Goal: Task Accomplishment & Management: Complete application form

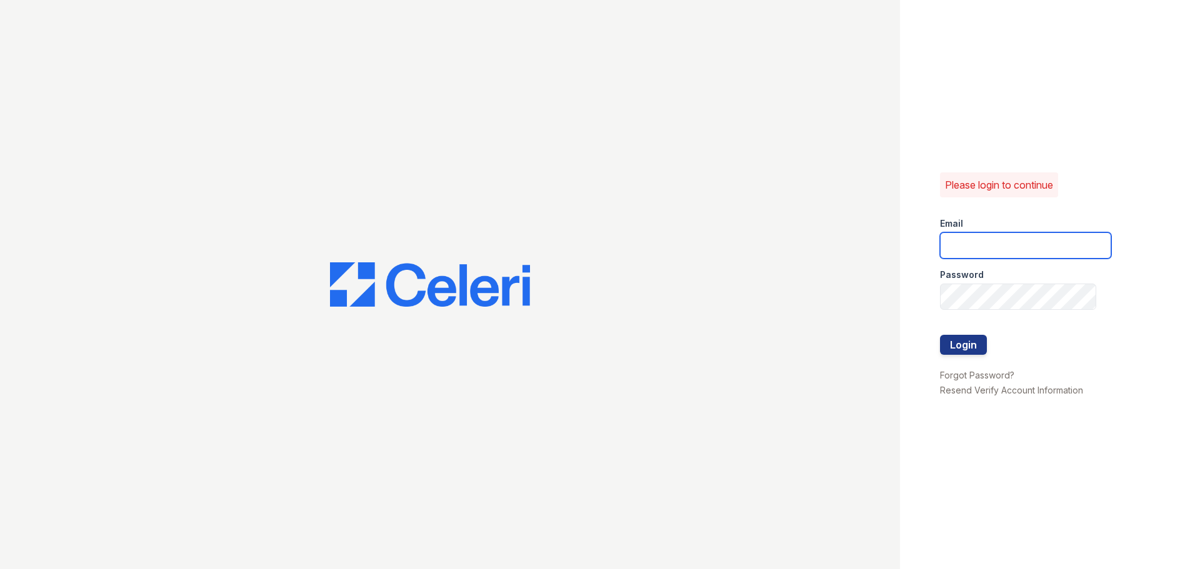
click at [961, 252] on input "email" at bounding box center [1025, 246] width 171 height 26
type input "[PERSON_NAME][EMAIL_ADDRESS][DOMAIN_NAME]"
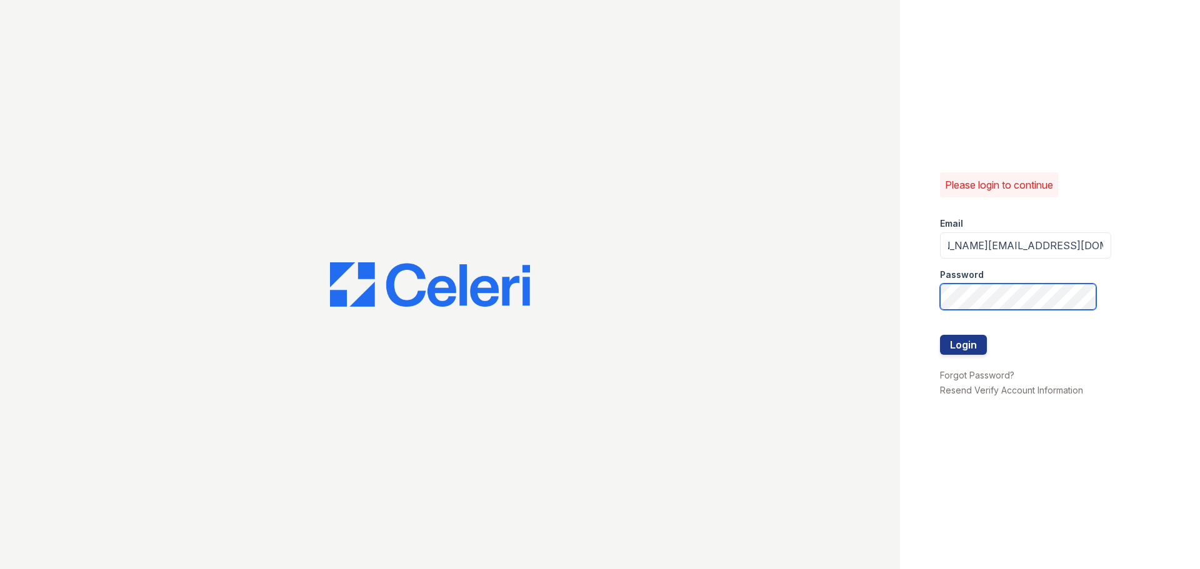
scroll to position [0, 0]
click at [714, 272] on div "Please login to continue Email shannon.n@projectmanagementinc.net Password Logi…" at bounding box center [600, 284] width 1200 height 569
click at [1171, 186] on div "Please login to continue Email shannon.n@projectmanagementinc.net Password Logi…" at bounding box center [1050, 284] width 300 height 569
click at [969, 335] on button "Login" at bounding box center [963, 345] width 47 height 20
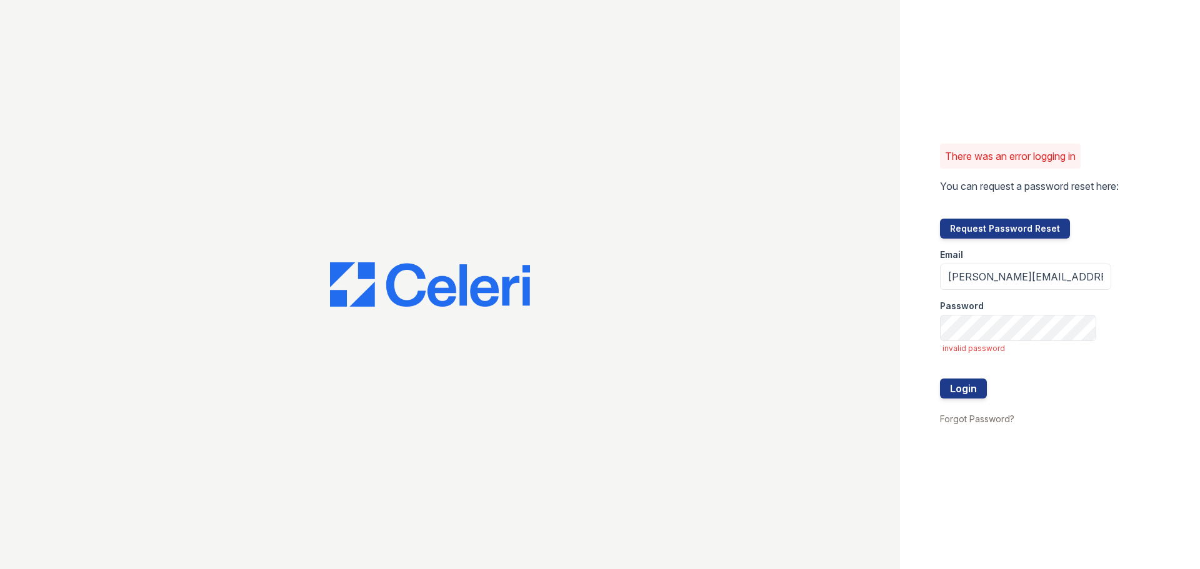
click at [1067, 290] on div "Password" at bounding box center [1025, 302] width 171 height 25
click at [1076, 274] on input "shannon.n@projectmanagementinc.net" at bounding box center [1025, 277] width 171 height 26
click at [1176, 253] on div "There was an error logging in You can request a password reset here: Request Pa…" at bounding box center [1050, 284] width 300 height 569
click at [1034, 281] on input "[PERSON_NAME][EMAIL_ADDRESS][DOMAIN_NAME]" at bounding box center [1025, 277] width 171 height 26
click at [1142, 236] on div "There was an error logging in You can request a password reset here: Request Pa…" at bounding box center [1050, 284] width 300 height 569
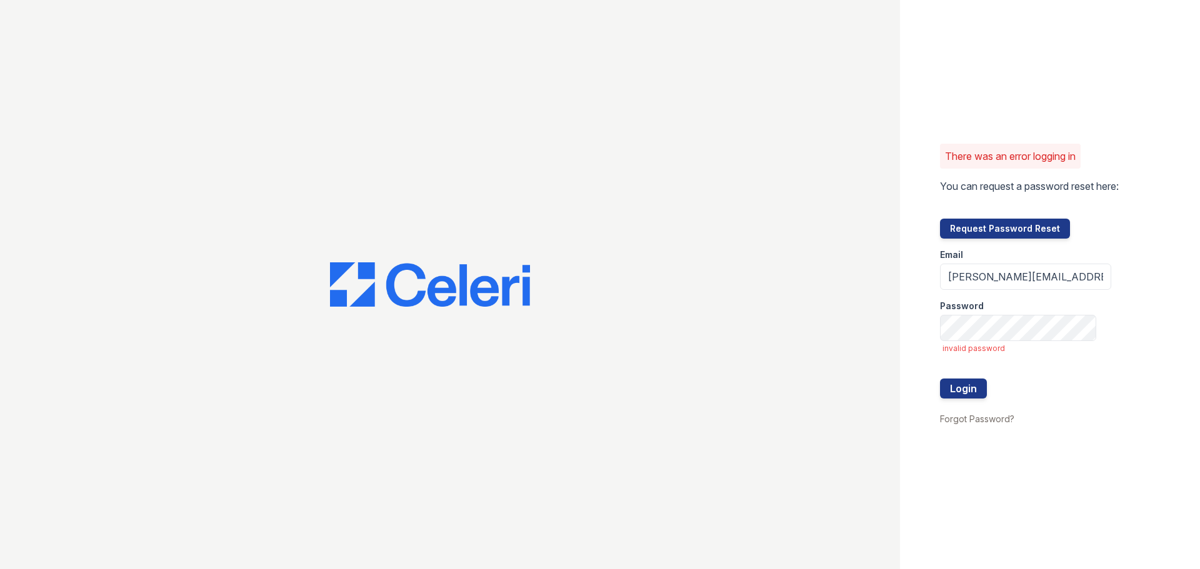
click at [1145, 254] on div "There was an error logging in You can request a password reset here: Request Pa…" at bounding box center [1050, 284] width 300 height 569
click at [978, 388] on button "Login" at bounding box center [963, 389] width 47 height 20
click at [1035, 229] on button "Request Password Reset" at bounding box center [1005, 229] width 130 height 20
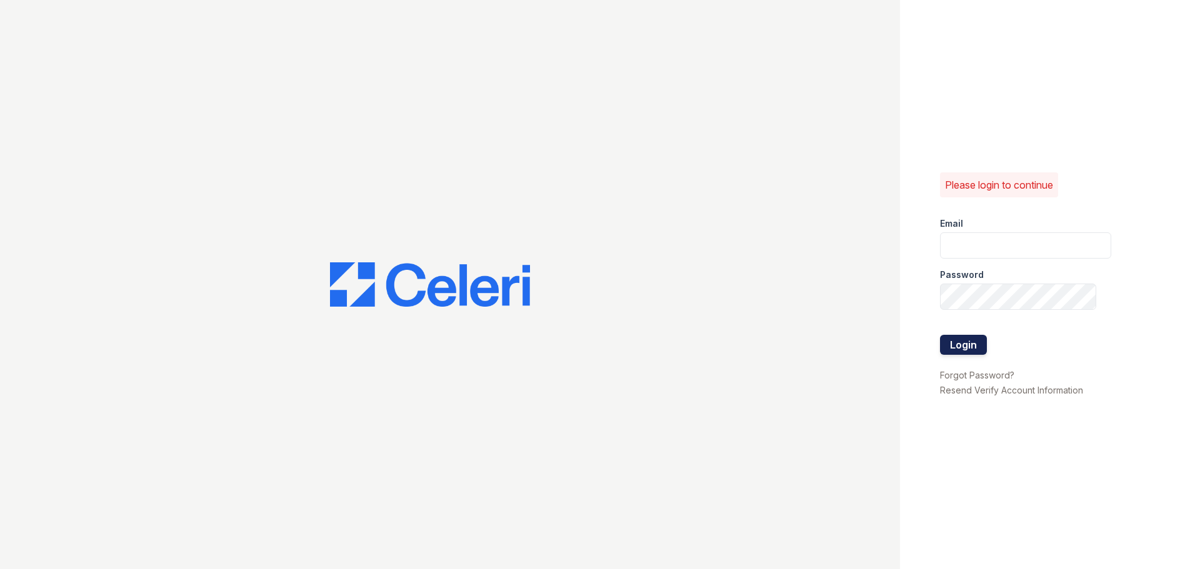
click at [950, 344] on button "Login" at bounding box center [963, 345] width 47 height 20
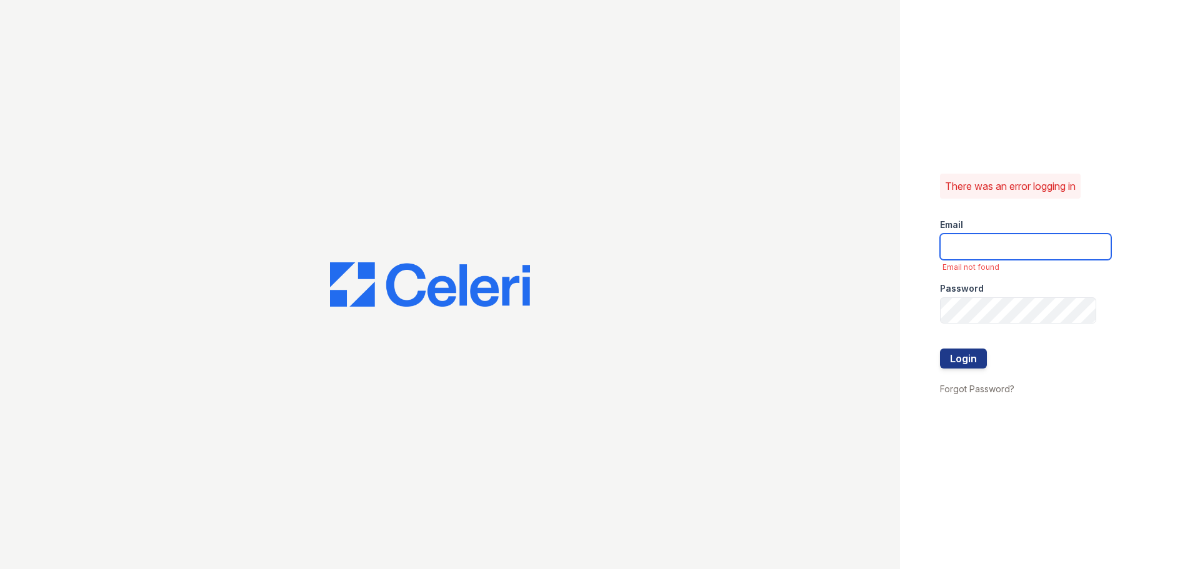
click at [1056, 239] on input "email" at bounding box center [1025, 247] width 171 height 26
click at [1195, 249] on div "There was an error logging in Email Email not found Password Login Forgot Passw…" at bounding box center [1050, 284] width 300 height 569
click at [967, 389] on link "Forgot Password?" at bounding box center [977, 389] width 74 height 11
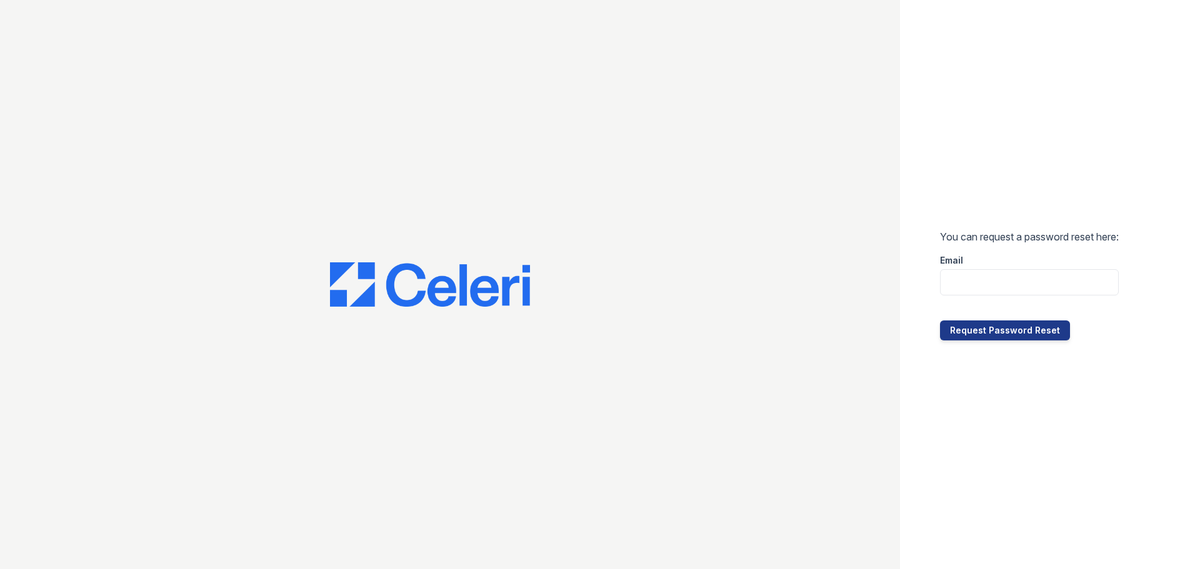
click at [1005, 267] on div "Email" at bounding box center [1029, 256] width 179 height 25
click at [995, 292] on input "email" at bounding box center [1029, 282] width 179 height 26
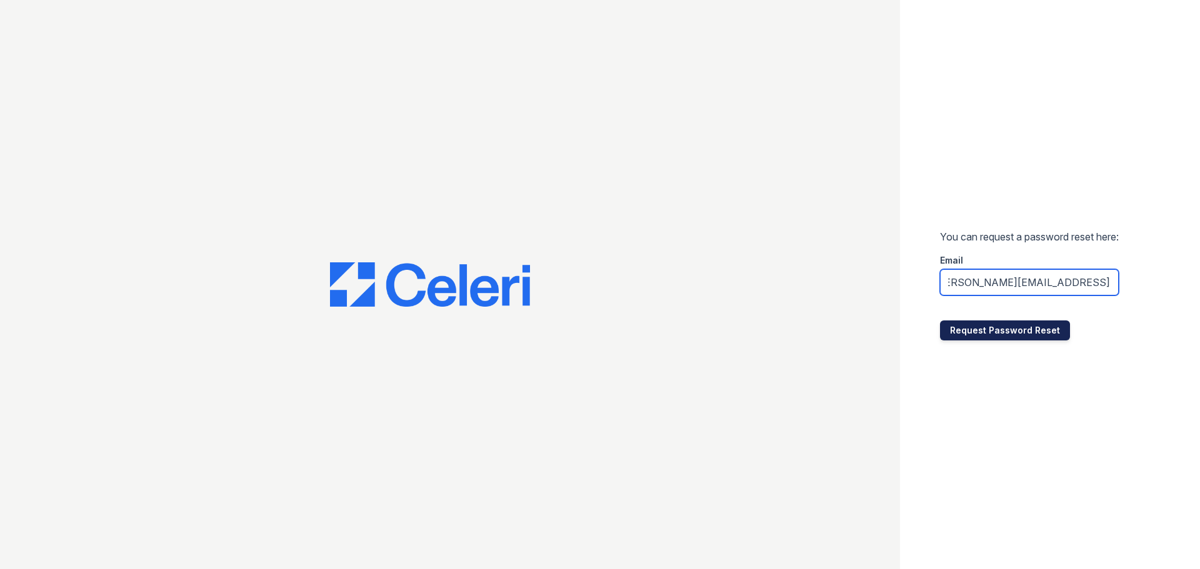
type input "shannon.n@projectmanagementinc.net"
click at [1024, 324] on button "Request Password Reset" at bounding box center [1005, 331] width 130 height 20
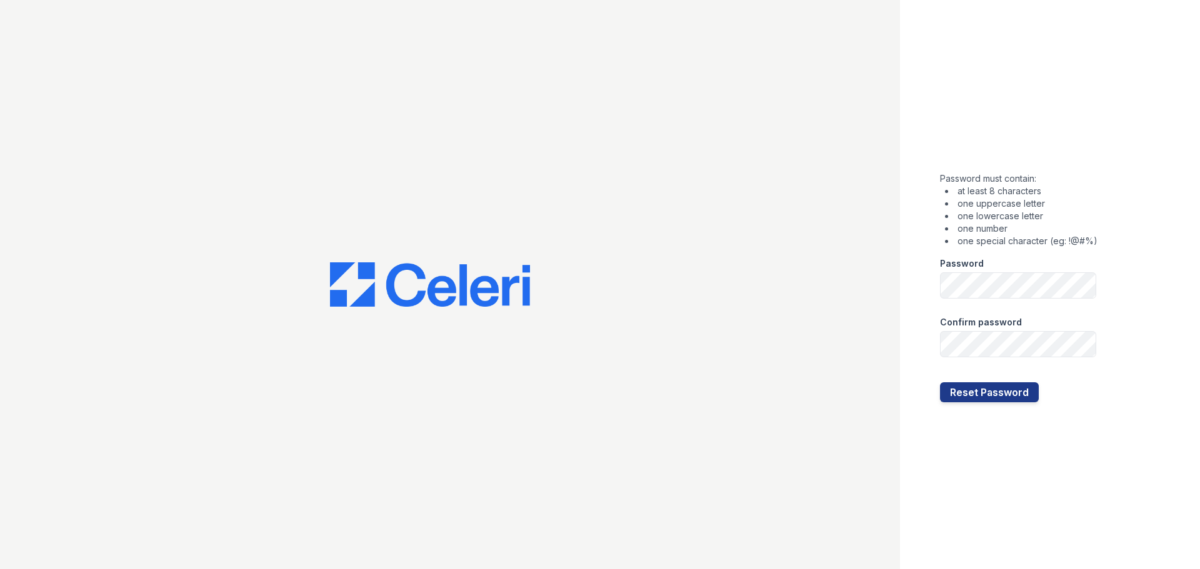
click at [805, 255] on div at bounding box center [450, 284] width 900 height 569
click at [991, 386] on button "Reset Password" at bounding box center [989, 393] width 99 height 20
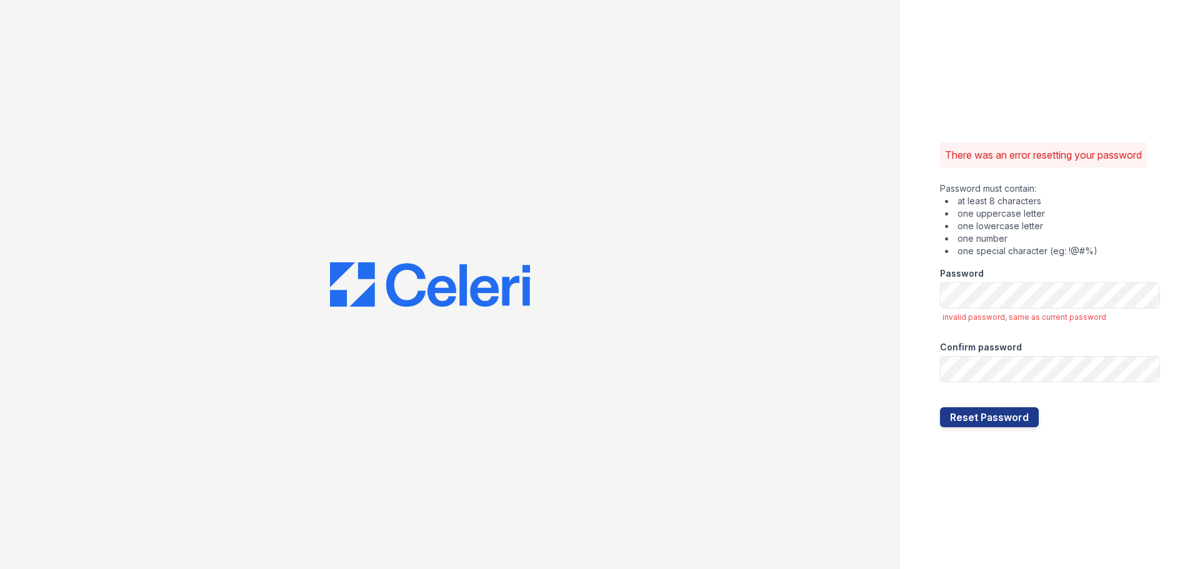
click at [728, 163] on div at bounding box center [450, 284] width 900 height 569
drag, startPoint x: 869, startPoint y: 334, endPoint x: 899, endPoint y: 351, distance: 34.4
click at [869, 333] on div at bounding box center [450, 284] width 900 height 569
click at [1011, 415] on button "Reset Password" at bounding box center [989, 418] width 99 height 20
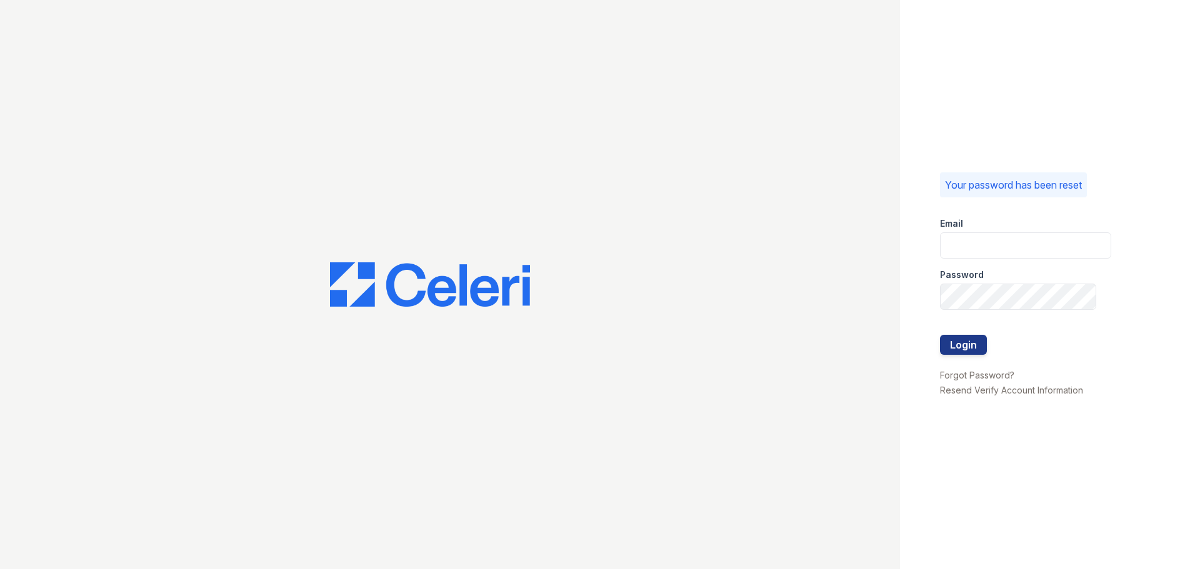
type input "[PERSON_NAME][EMAIL_ADDRESS][DOMAIN_NAME]"
drag, startPoint x: 943, startPoint y: 359, endPoint x: 976, endPoint y: 346, distance: 35.6
click at [944, 358] on div at bounding box center [1025, 361] width 171 height 13
click at [976, 346] on button "Login" at bounding box center [963, 345] width 47 height 20
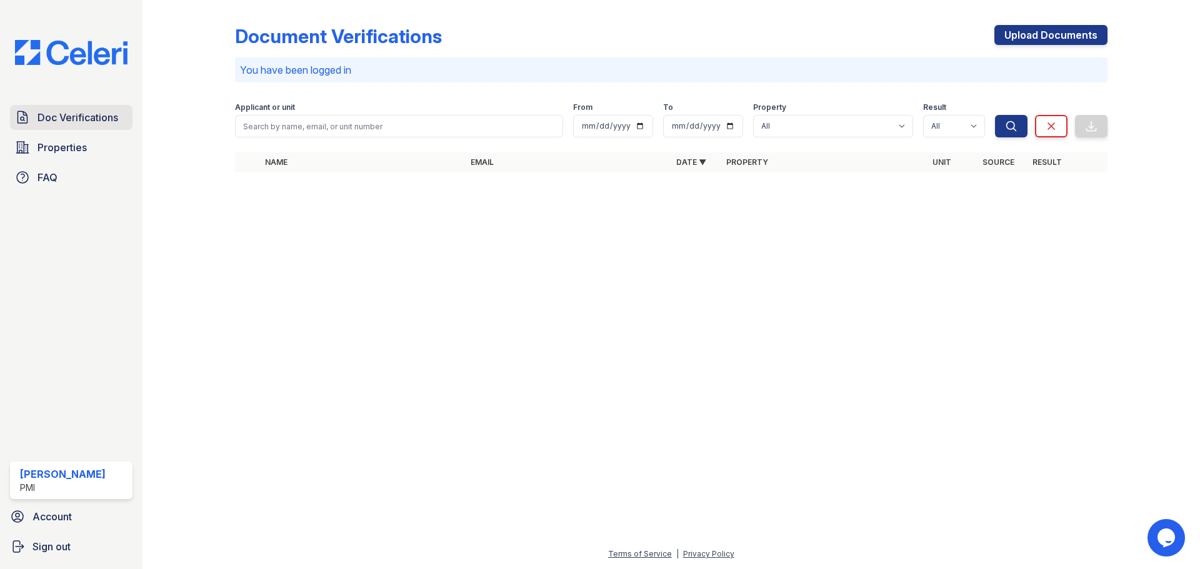
click at [80, 119] on span "Doc Verifications" at bounding box center [78, 117] width 81 height 15
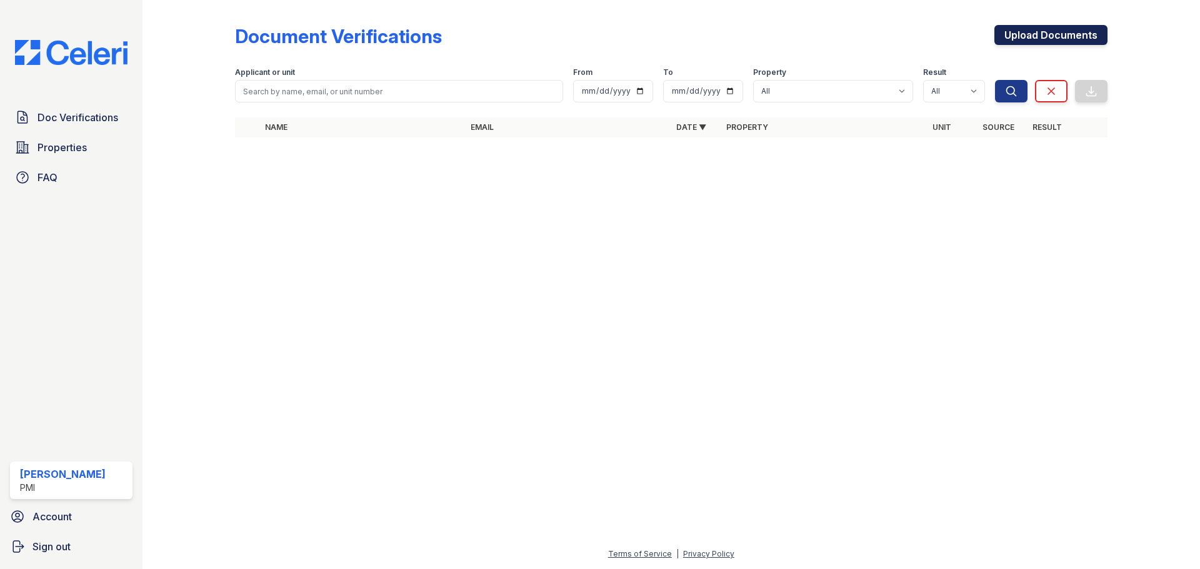
click at [1061, 36] on link "Upload Documents" at bounding box center [1051, 35] width 113 height 20
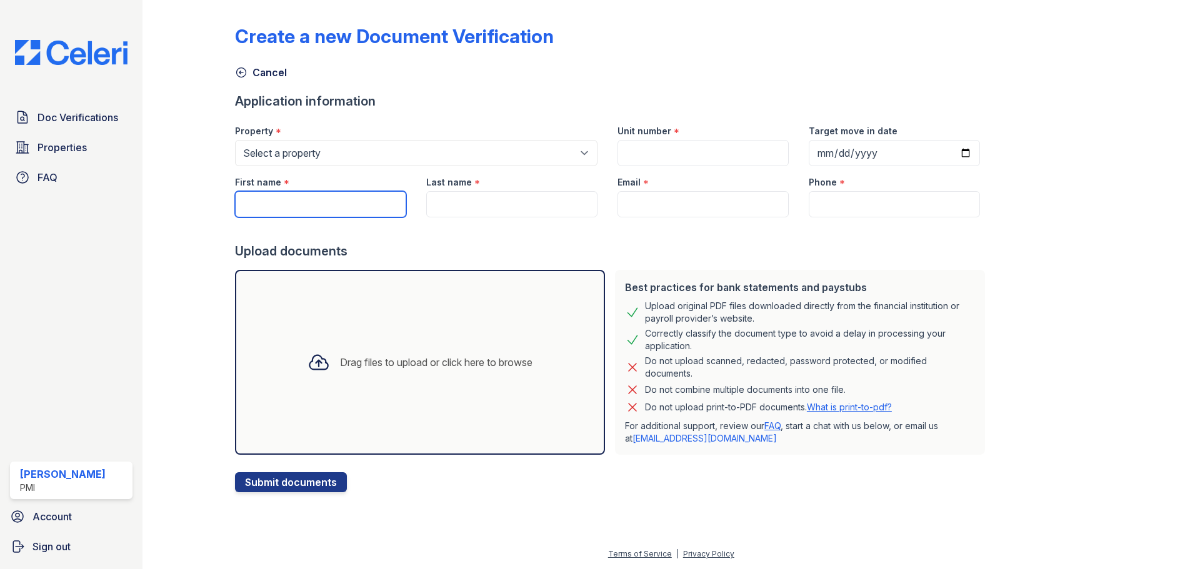
click at [303, 206] on input "First name" at bounding box center [320, 204] width 171 height 26
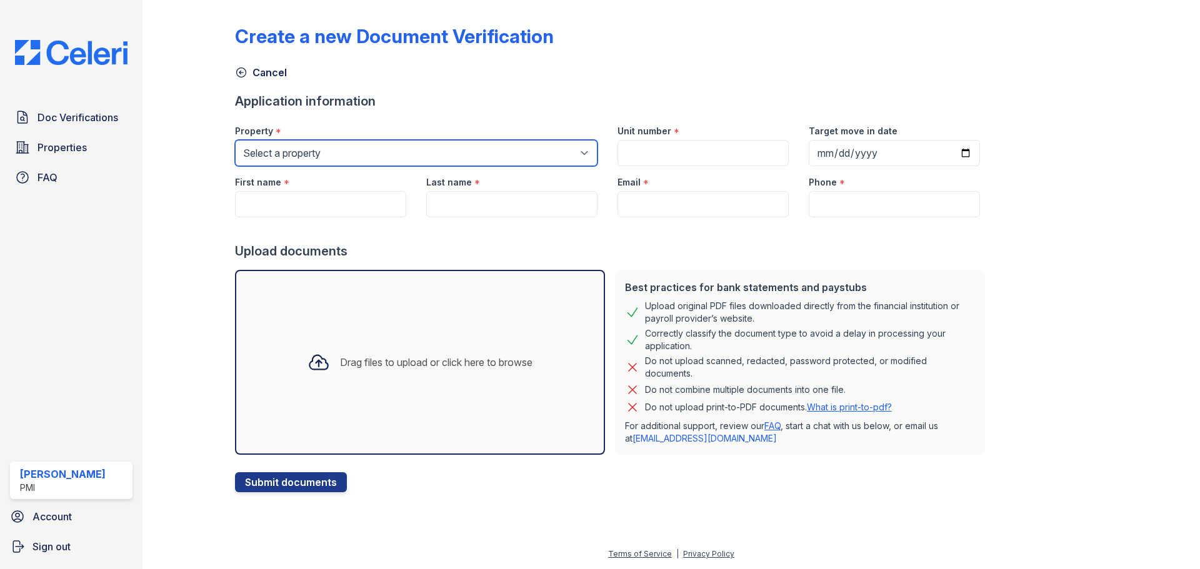
click at [375, 144] on select "Select a property TownView Commons [GEOGRAPHIC_DATA]" at bounding box center [416, 153] width 363 height 26
click at [371, 147] on select "Select a property TownView Commons [GEOGRAPHIC_DATA]" at bounding box center [416, 153] width 363 height 26
select select "3147"
click at [235, 140] on select "Select a property TownView Commons [GEOGRAPHIC_DATA]" at bounding box center [416, 153] width 363 height 26
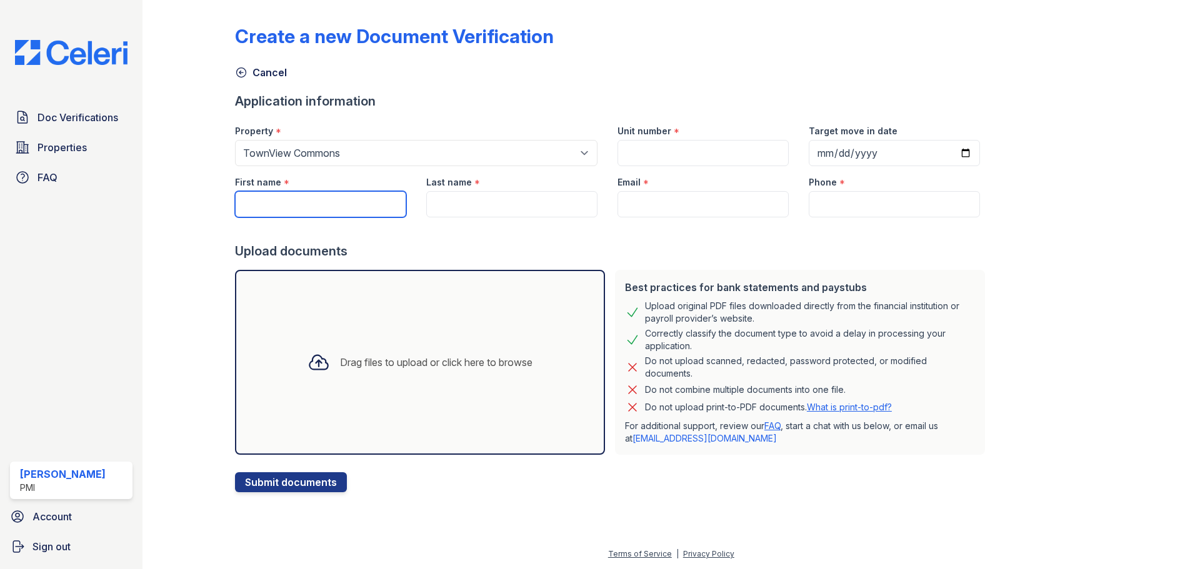
click at [284, 207] on input "First name" at bounding box center [320, 204] width 171 height 26
type input "[PERSON_NAME]"
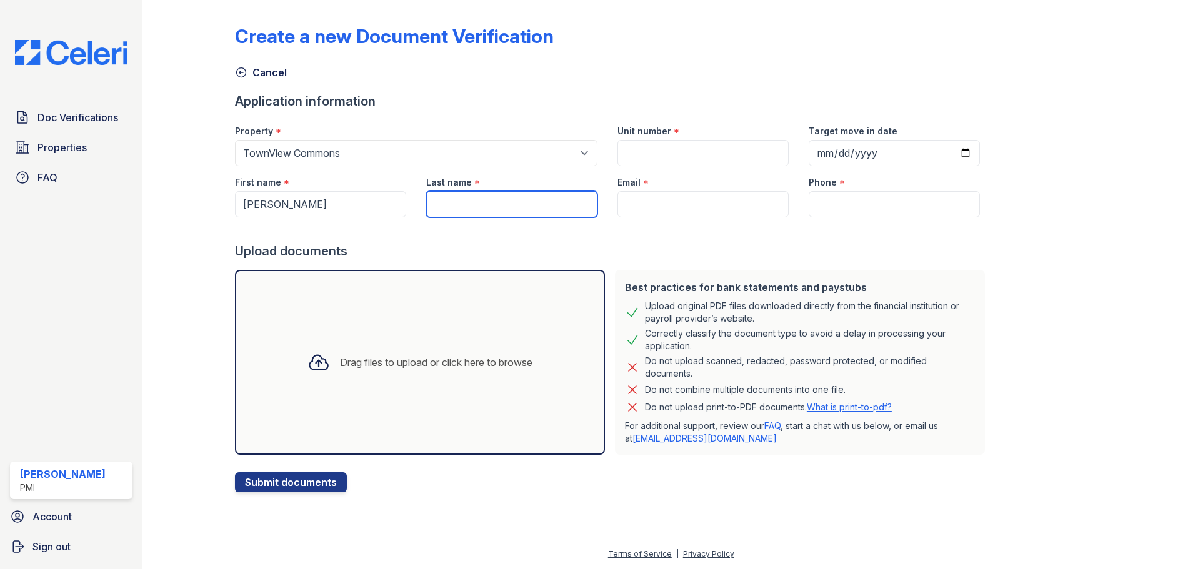
click at [458, 206] on input "Last name" at bounding box center [511, 204] width 171 height 26
type input "[PERSON_NAME]"
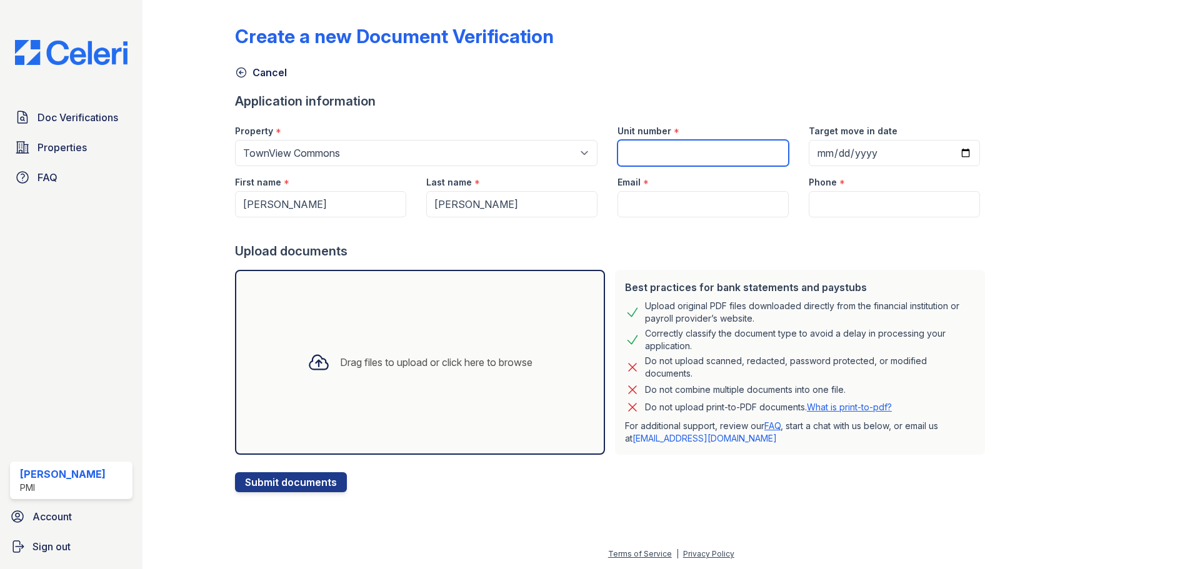
click at [666, 145] on input "Unit number" at bounding box center [703, 153] width 171 height 26
type input "33"
click at [841, 146] on input "Target move in date" at bounding box center [894, 153] width 171 height 26
type input "[DATE]"
click at [674, 199] on input "Email" at bounding box center [703, 204] width 171 height 26
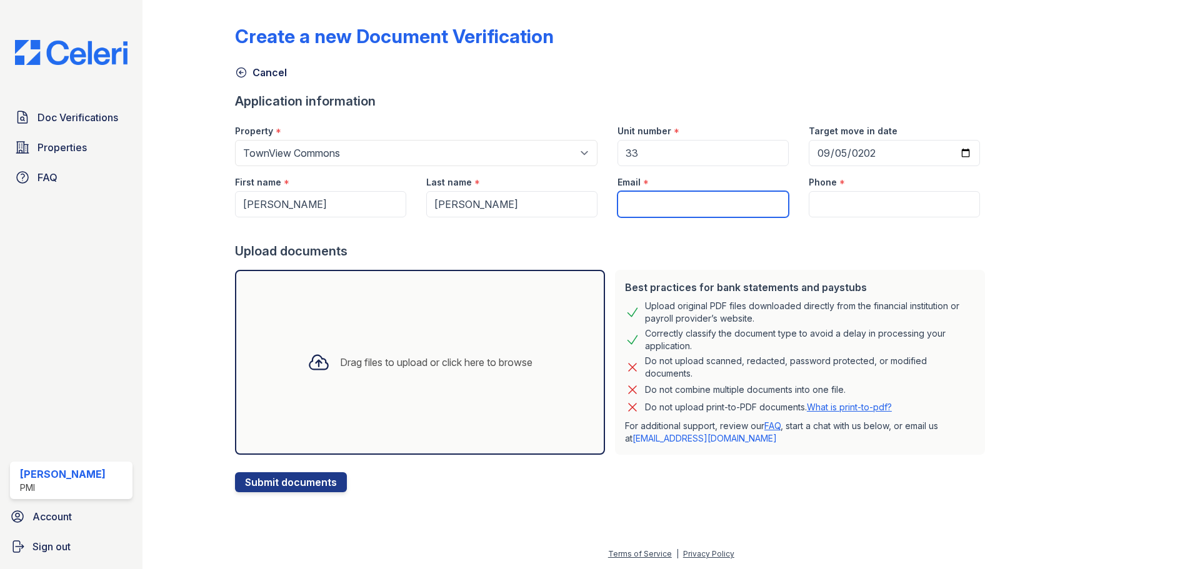
paste input "[EMAIL_ADDRESS][DOMAIN_NAME]"
type input "[EMAIL_ADDRESS][DOMAIN_NAME]"
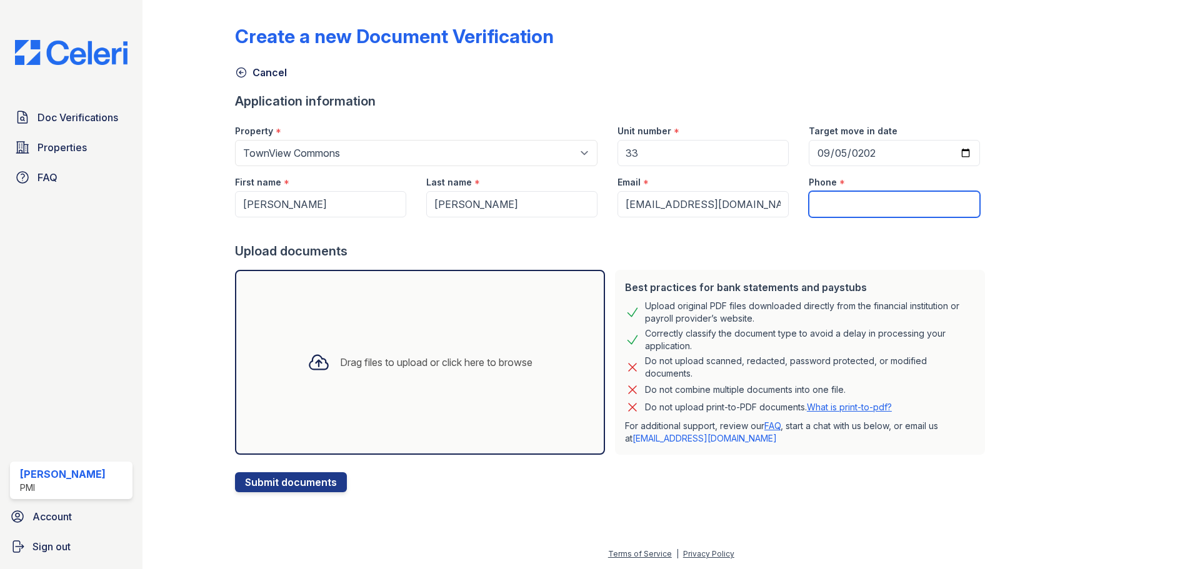
click at [852, 204] on input "Phone" at bounding box center [894, 204] width 171 height 26
paste input "[PHONE_NUMBER]"
type input "[PHONE_NUMBER]"
click at [309, 361] on icon at bounding box center [319, 362] width 23 height 23
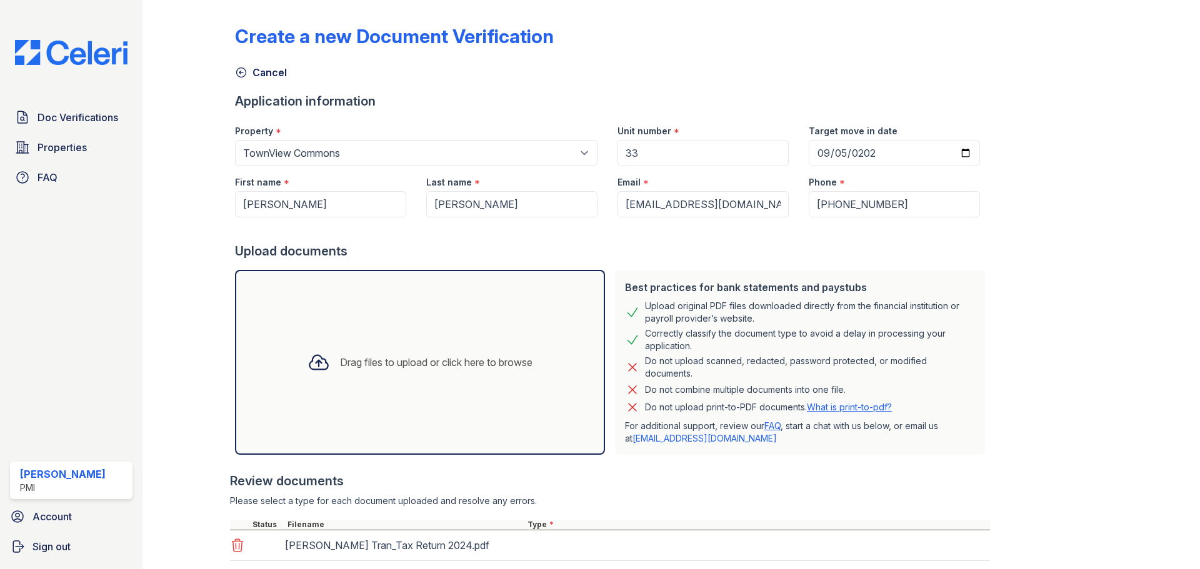
scroll to position [110, 0]
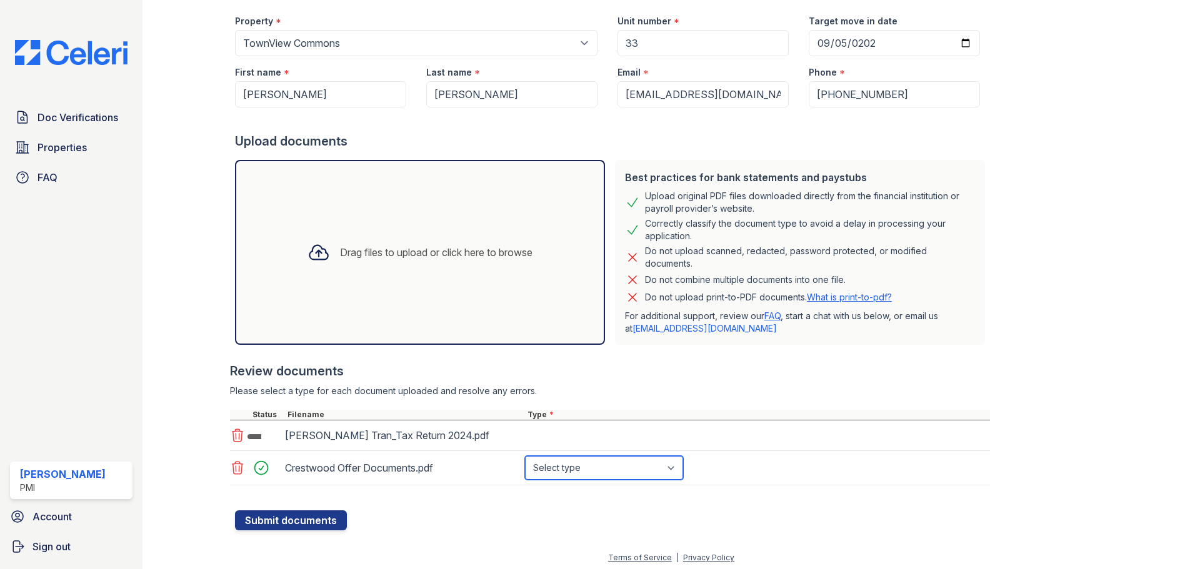
click at [611, 466] on select "Select type Paystub Bank Statement Offer Letter Tax Documents Benefit Award Let…" at bounding box center [604, 468] width 158 height 24
select select "offer_letter"
click at [525, 456] on select "Select type Paystub Bank Statement Offer Letter Tax Documents Benefit Award Let…" at bounding box center [604, 468] width 158 height 24
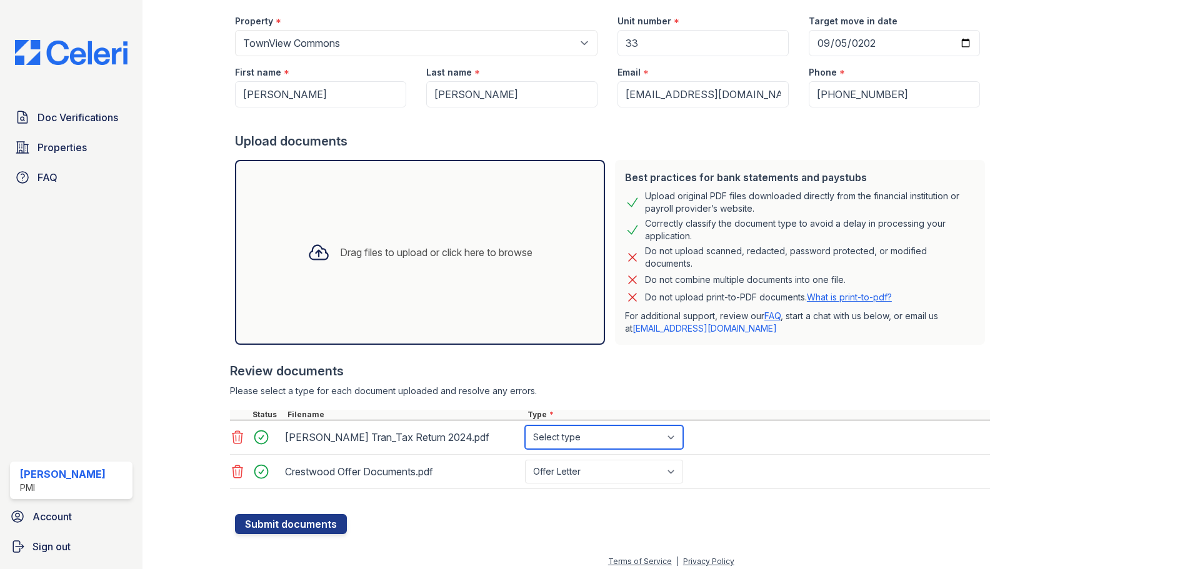
click at [569, 434] on select "Select type Paystub Bank Statement Offer Letter Tax Documents Benefit Award Let…" at bounding box center [604, 438] width 158 height 24
select select "tax_documents"
click at [525, 426] on select "Select type Paystub Bank Statement Offer Letter Tax Documents Benefit Award Let…" at bounding box center [604, 438] width 158 height 24
click at [296, 524] on button "Submit documents" at bounding box center [291, 524] width 112 height 20
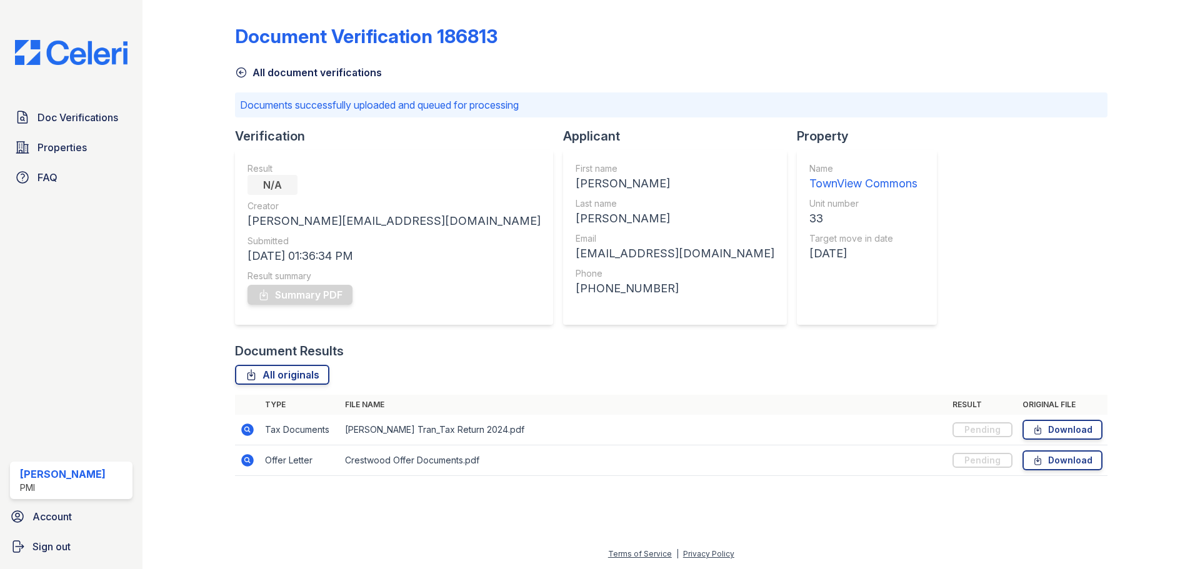
drag, startPoint x: 1023, startPoint y: 59, endPoint x: 1029, endPoint y: 48, distance: 12.9
click at [1023, 59] on div "All document verifications" at bounding box center [671, 69] width 873 height 23
